Goal: Navigation & Orientation: Find specific page/section

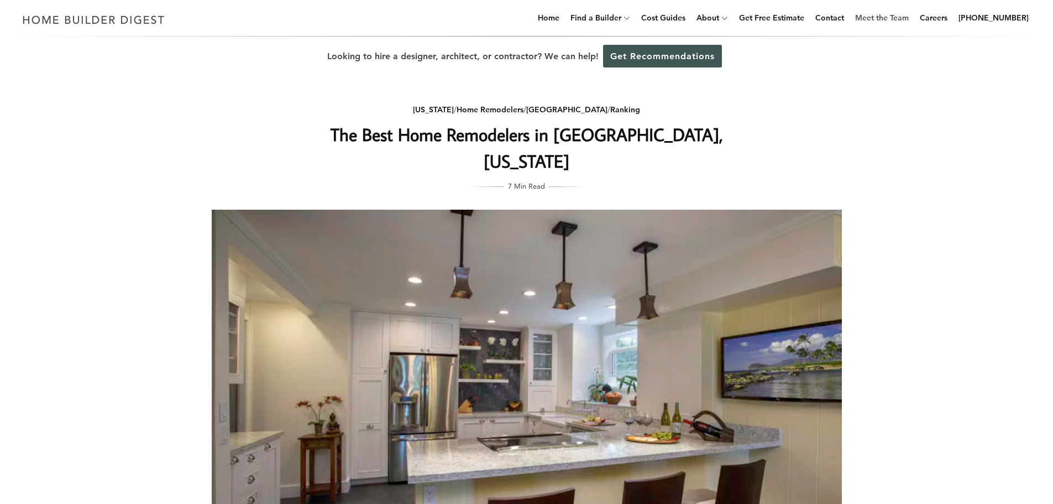
click at [881, 15] on link "Meet the Team" at bounding box center [882, 17] width 62 height 35
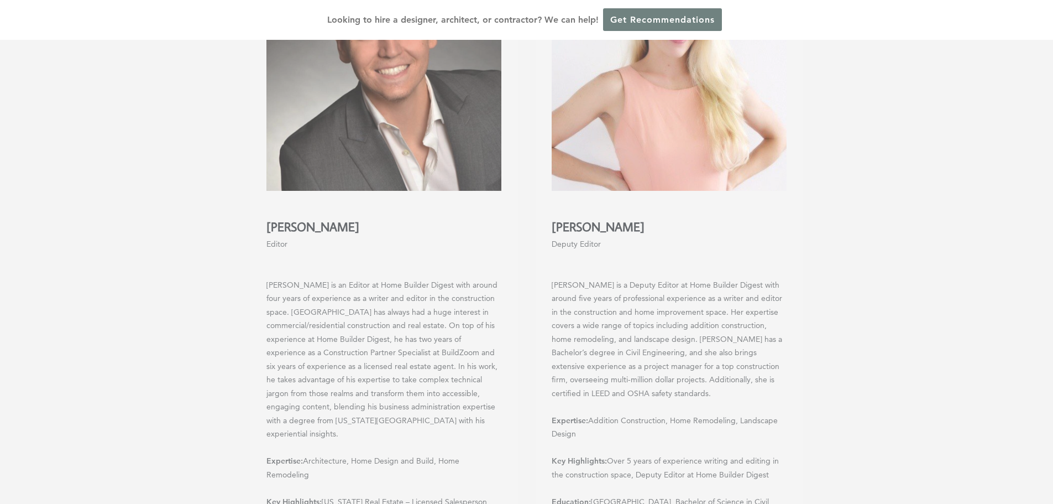
scroll to position [1106, 0]
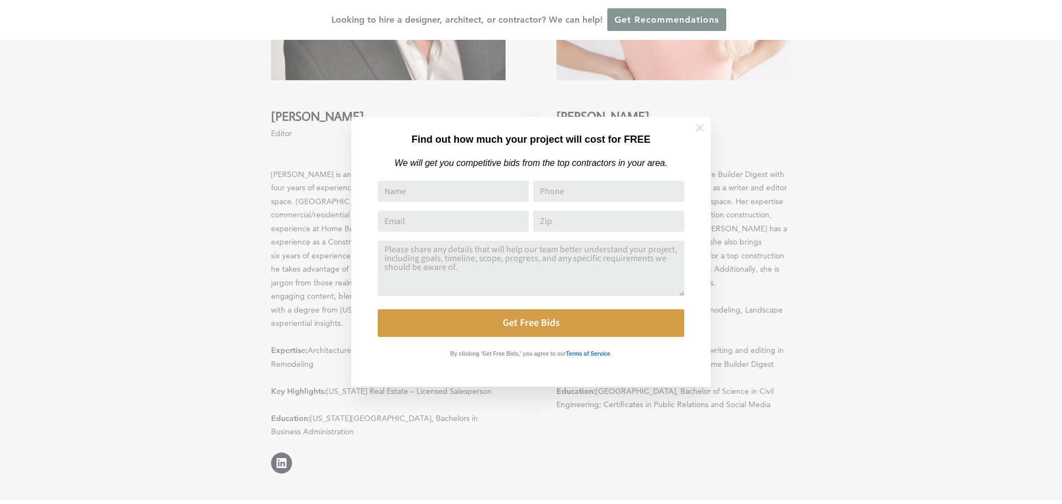
click at [712, 134] on button at bounding box center [699, 127] width 39 height 39
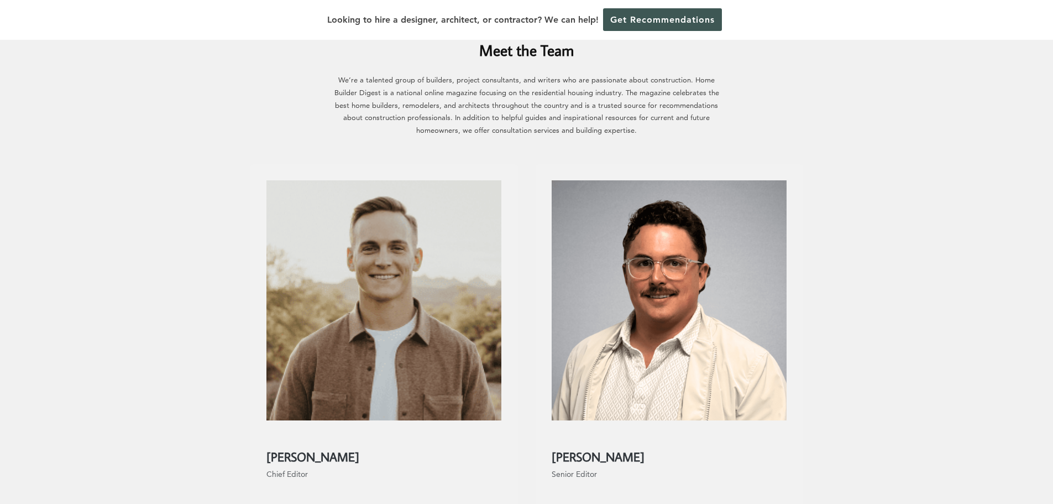
scroll to position [0, 0]
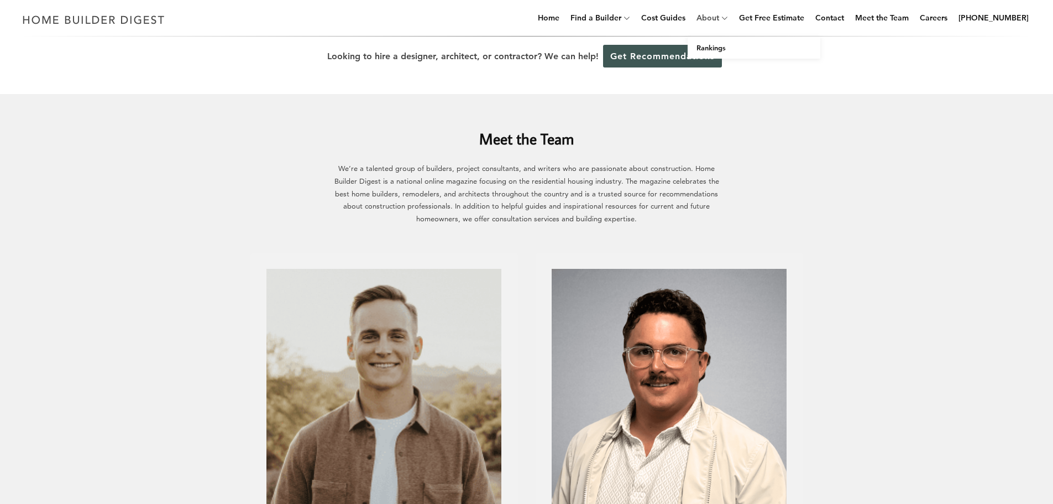
click at [719, 18] on link "About" at bounding box center [705, 17] width 27 height 35
